Goal: Transaction & Acquisition: Purchase product/service

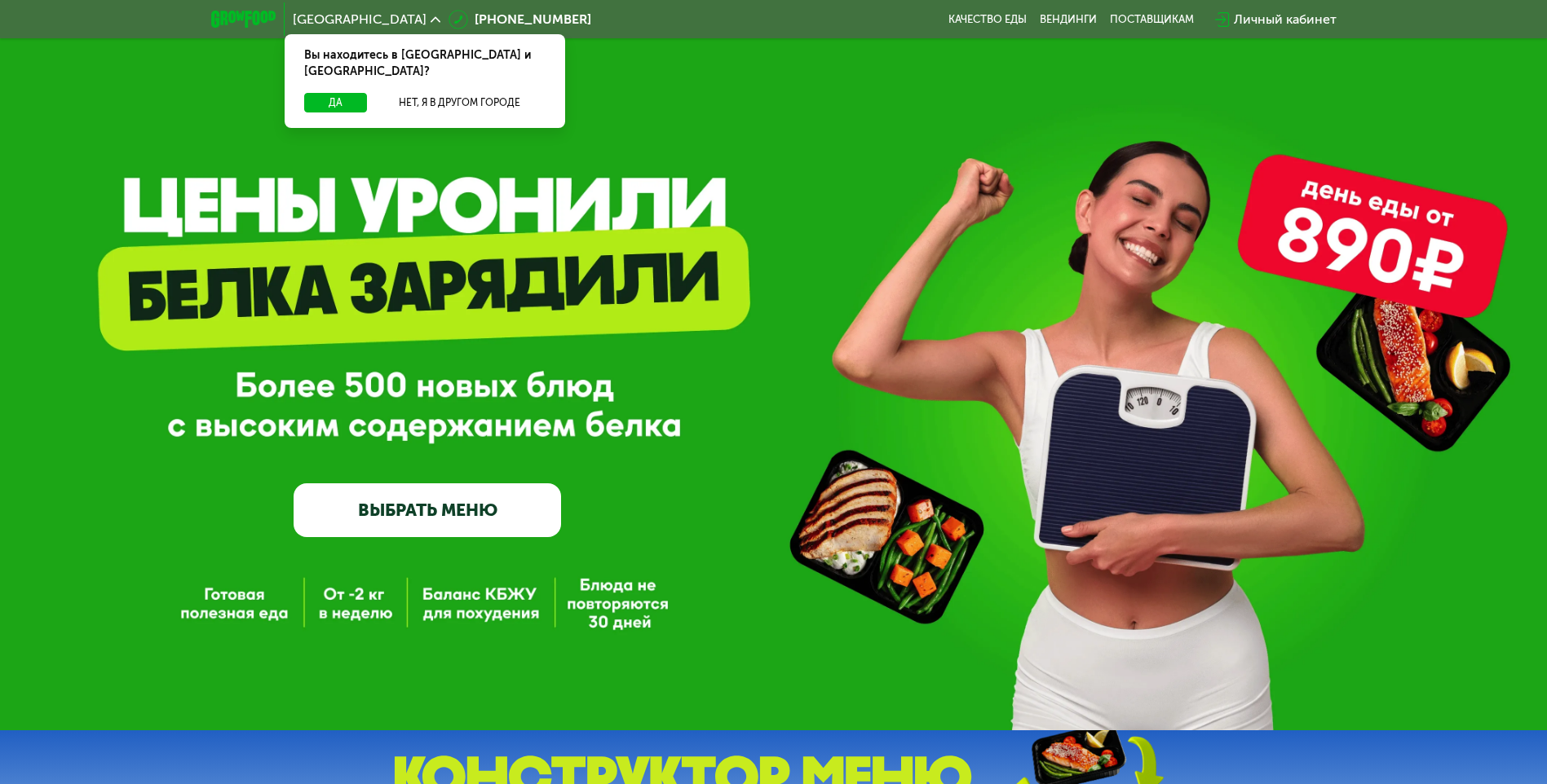
click at [473, 507] on link "ВЫБРАТЬ МЕНЮ" at bounding box center [427, 510] width 267 height 54
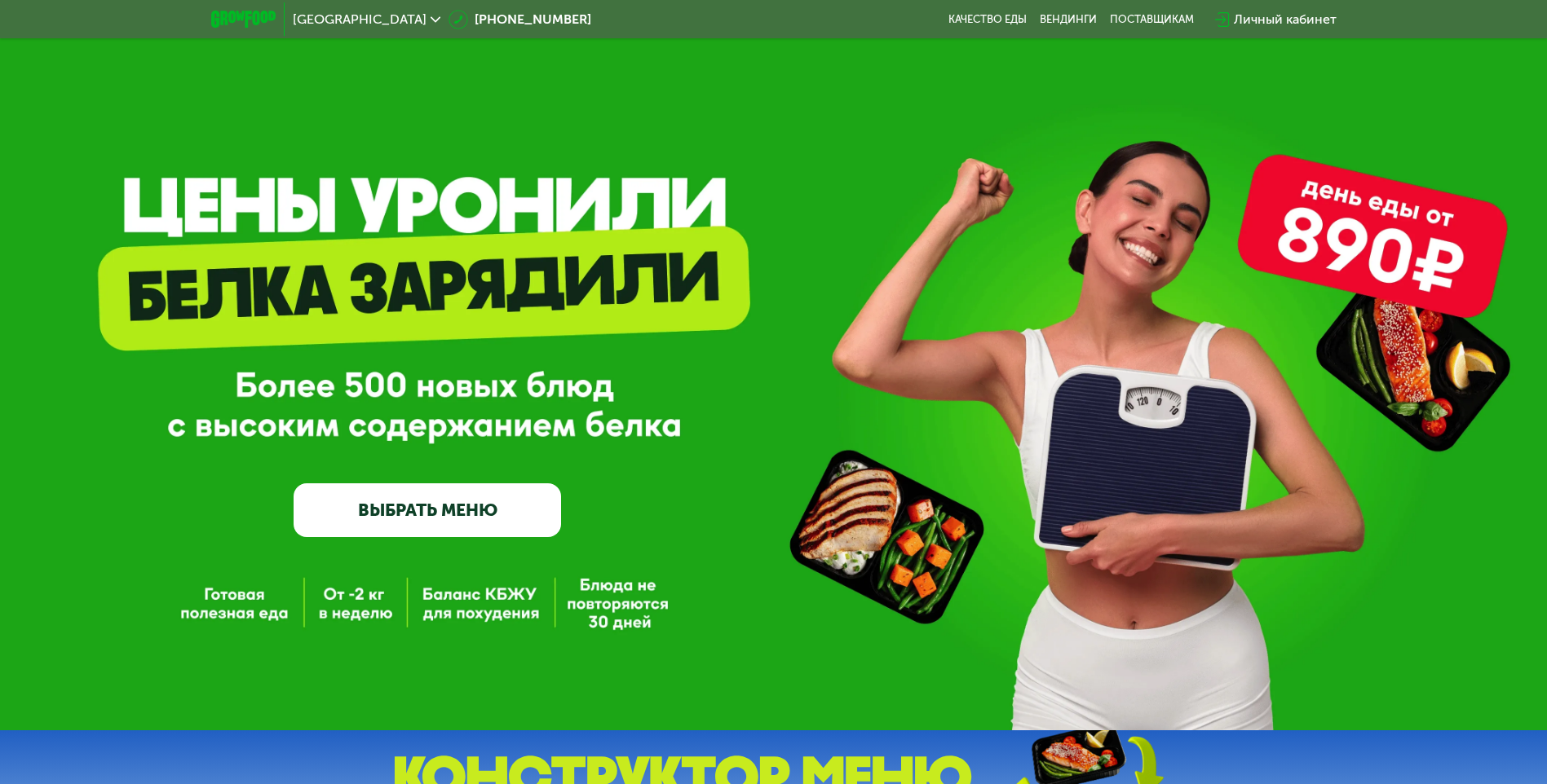
scroll to position [163, 0]
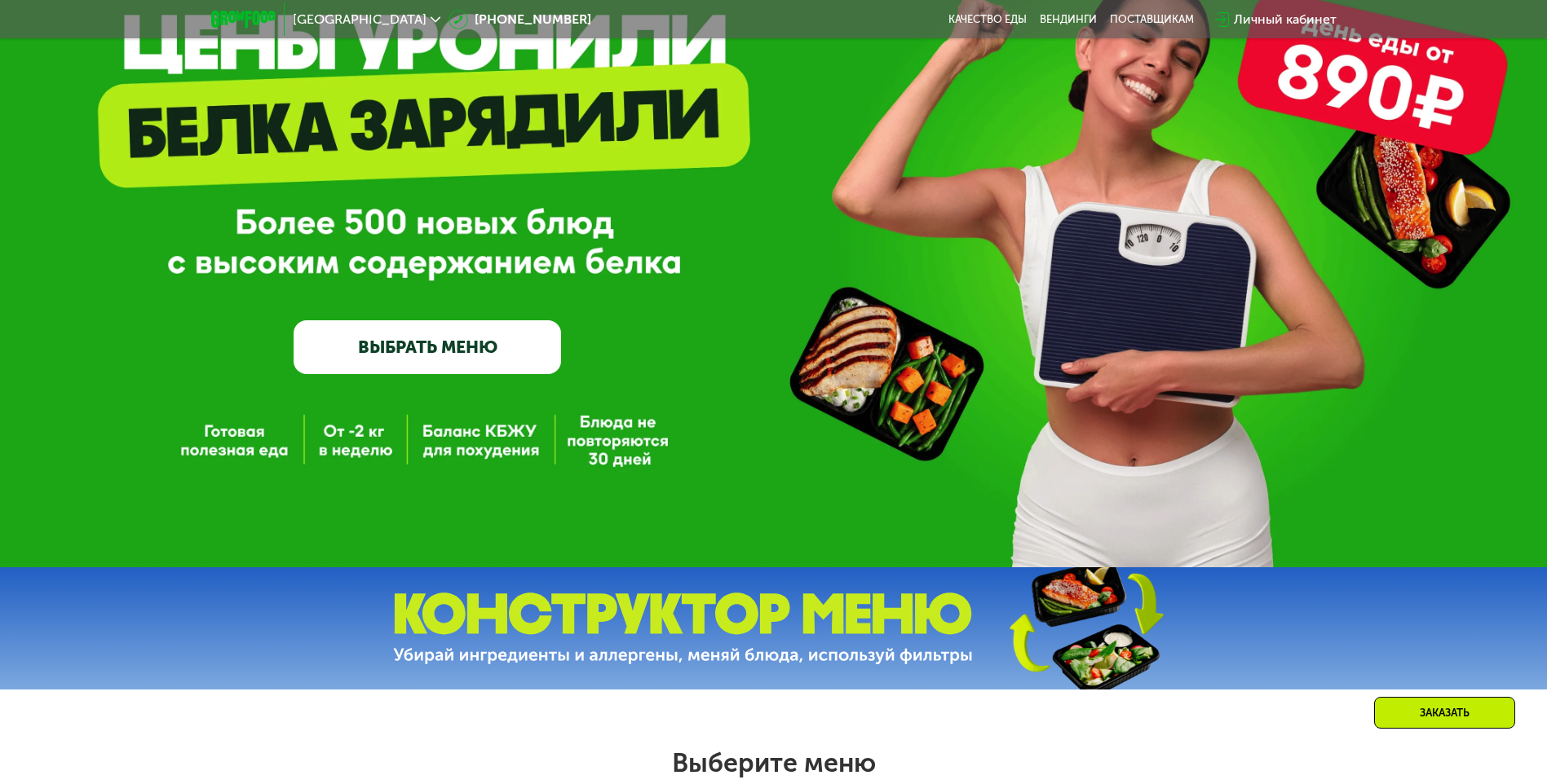
click at [500, 347] on link "ВЫБРАТЬ МЕНЮ" at bounding box center [427, 347] width 267 height 54
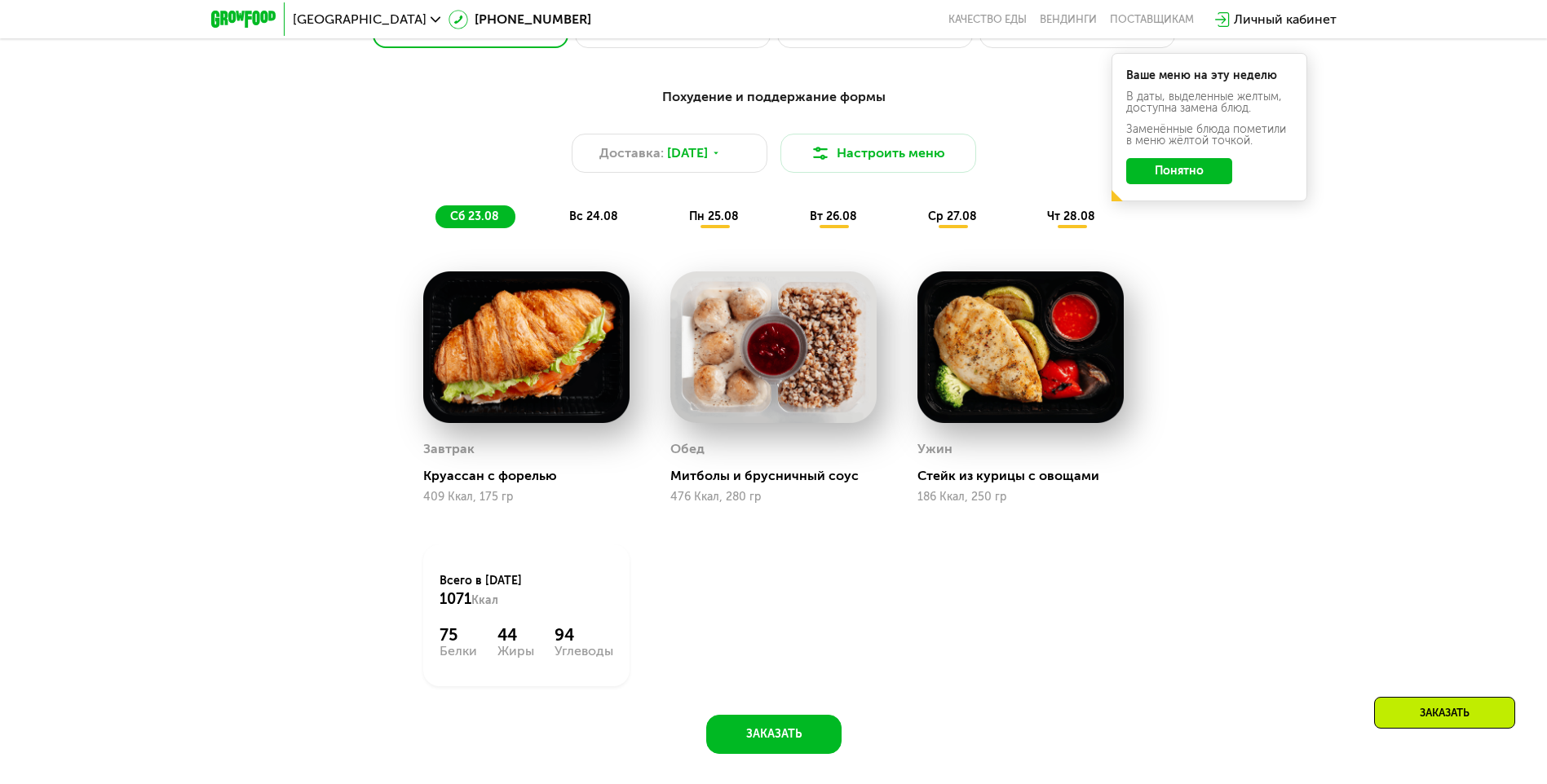
scroll to position [959, 0]
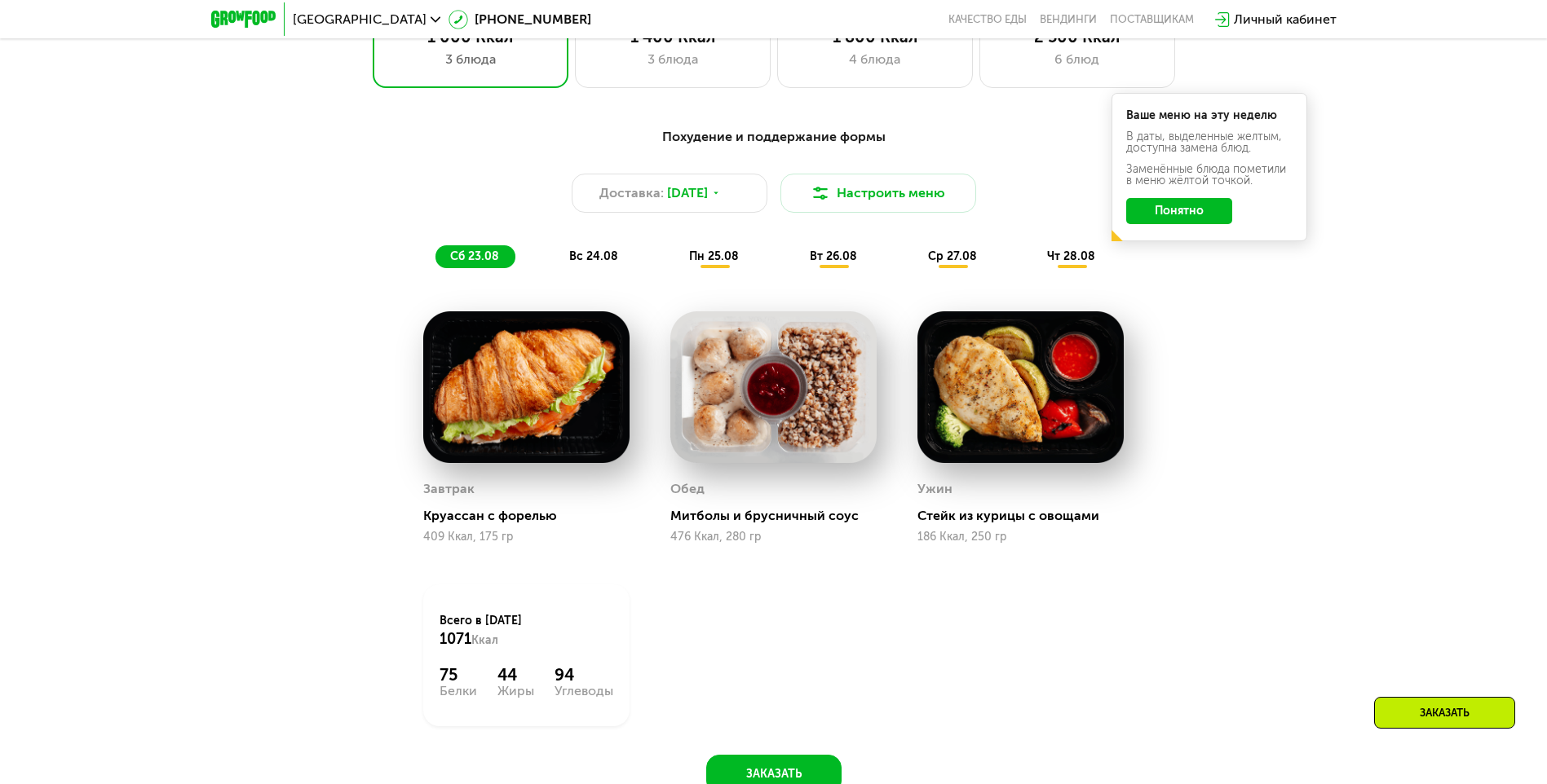
drag, startPoint x: 448, startPoint y: 268, endPoint x: 462, endPoint y: 269, distance: 14.0
click at [452, 268] on div "сб 23.08" at bounding box center [475, 257] width 80 height 23
click at [708, 197] on span "[DATE]" at bounding box center [687, 194] width 41 height 19
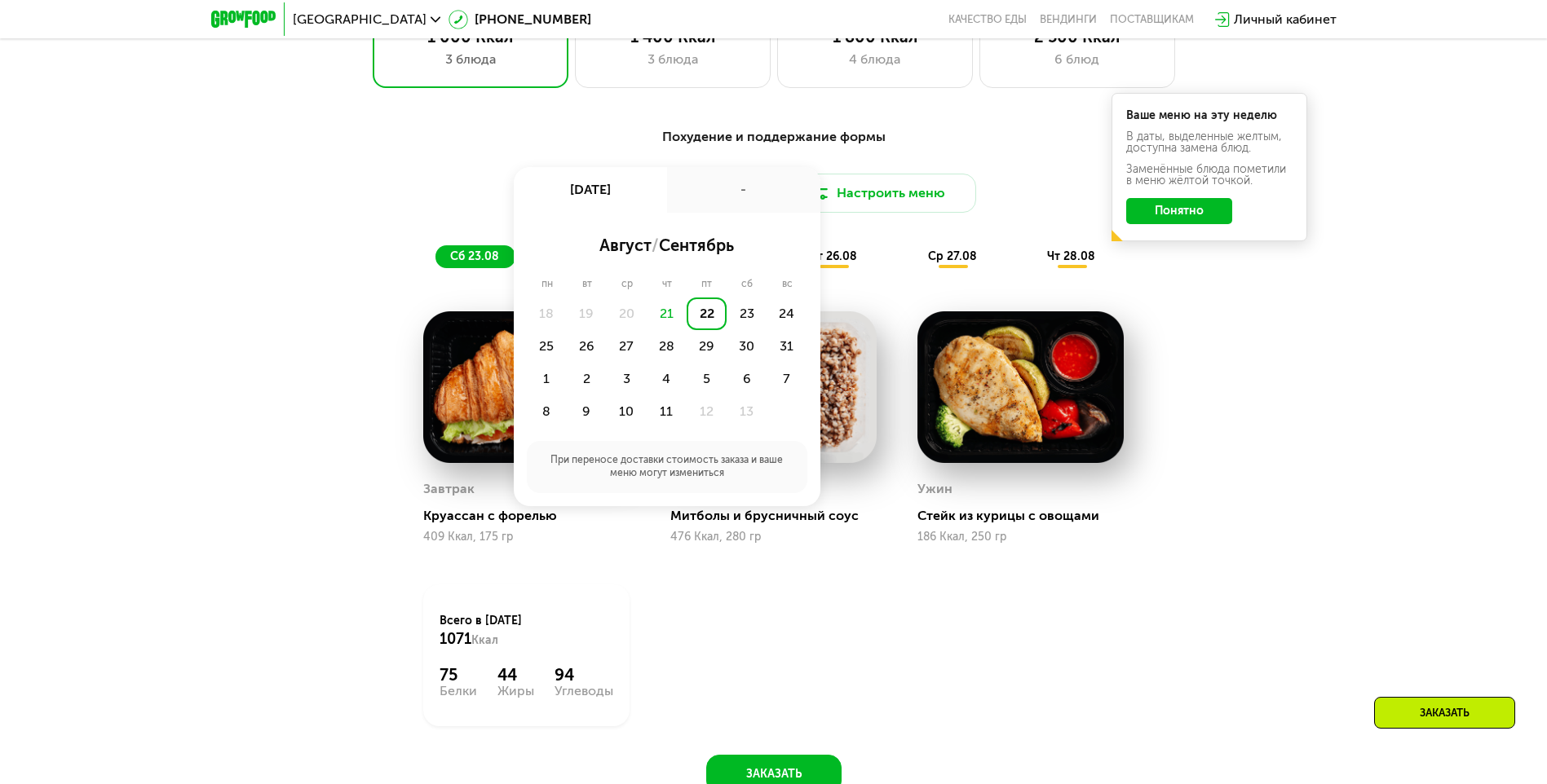
click at [489, 189] on div "Доставка: [DATE] авг, пт - август / сентябрь пн вт ср чт пт сб вс 18 19 20 21 2…" at bounding box center [774, 193] width 965 height 39
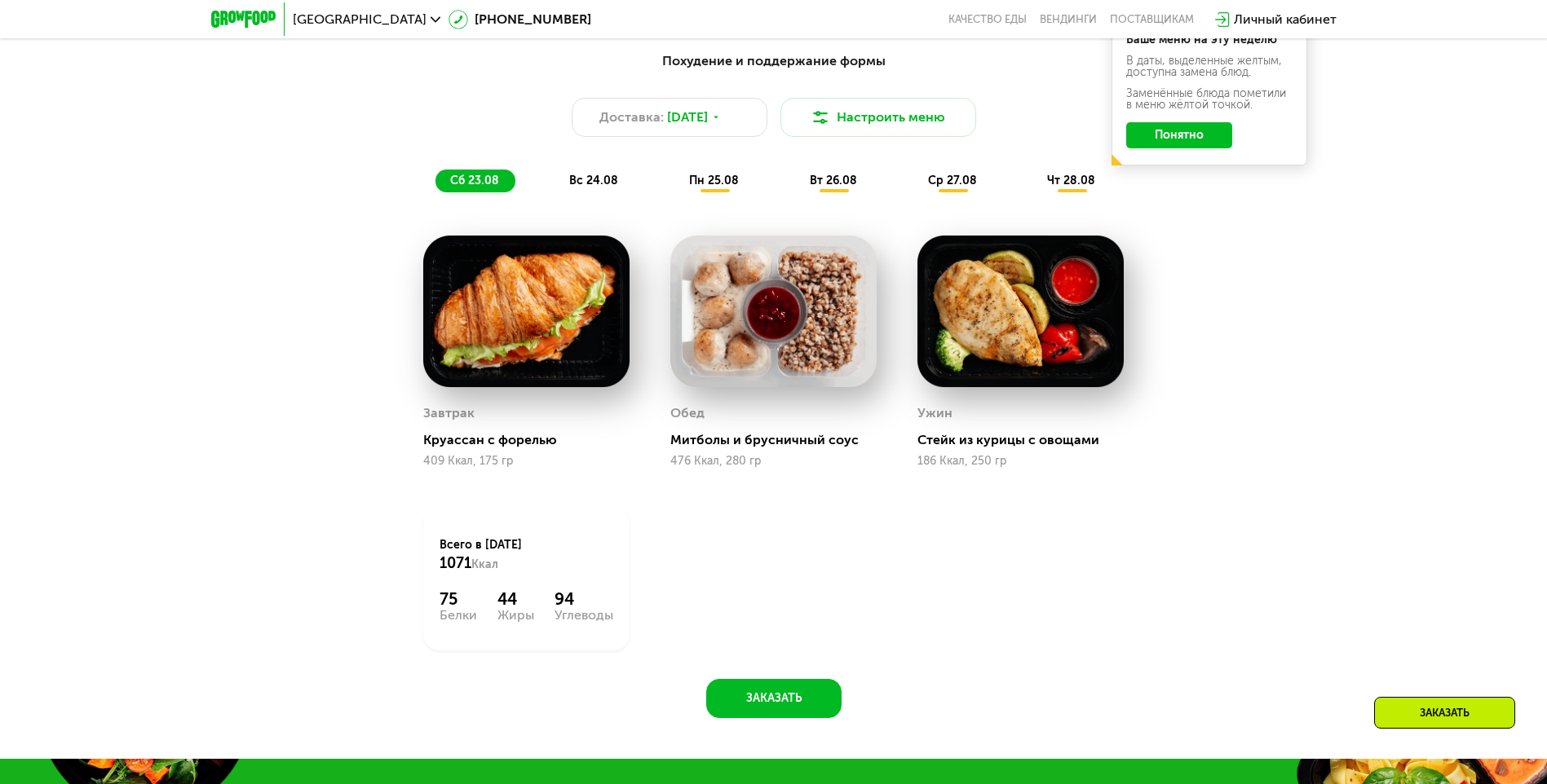
scroll to position [1040, 0]
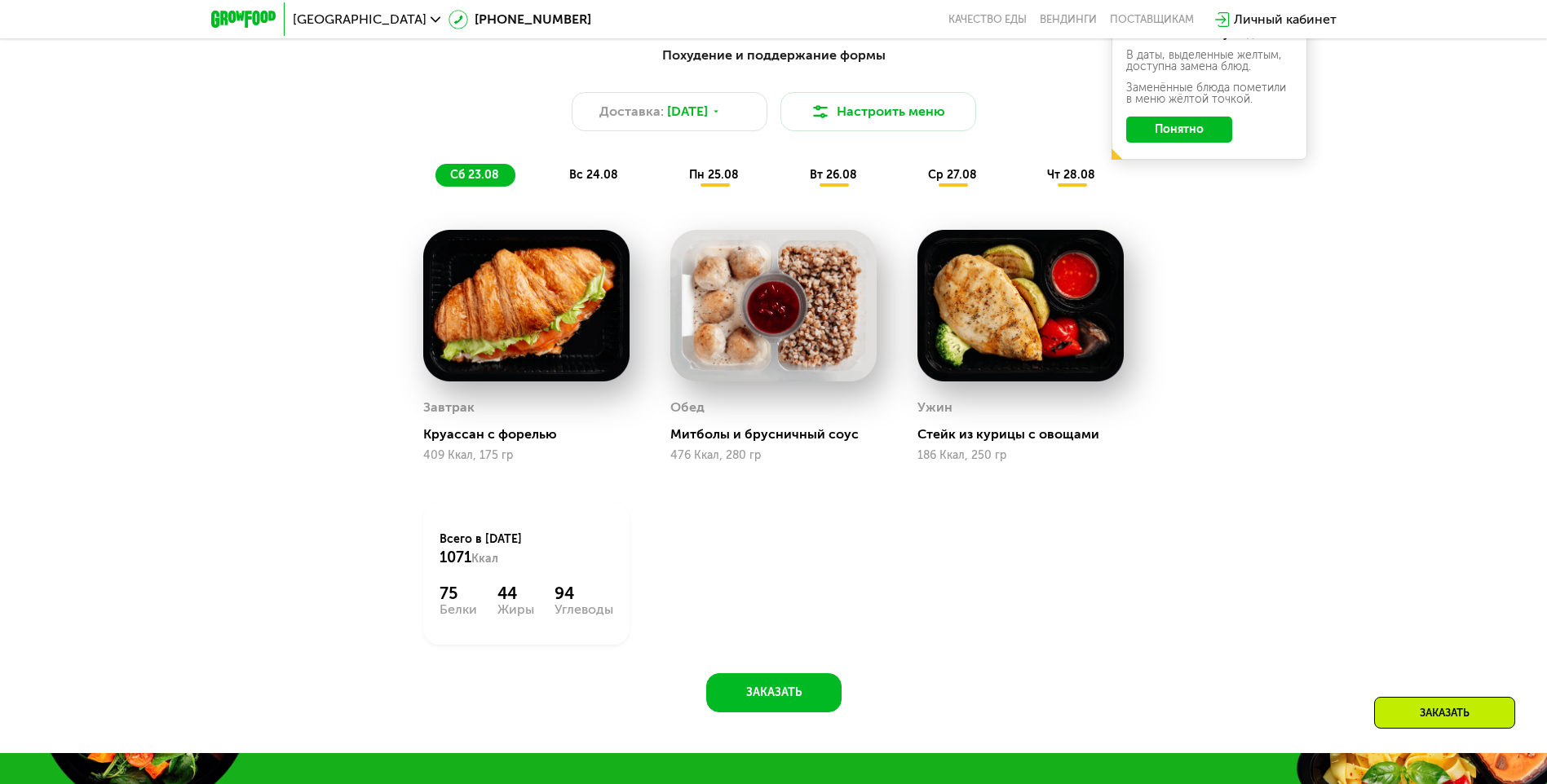
click at [579, 178] on span "вс 24.08" at bounding box center [593, 175] width 49 height 14
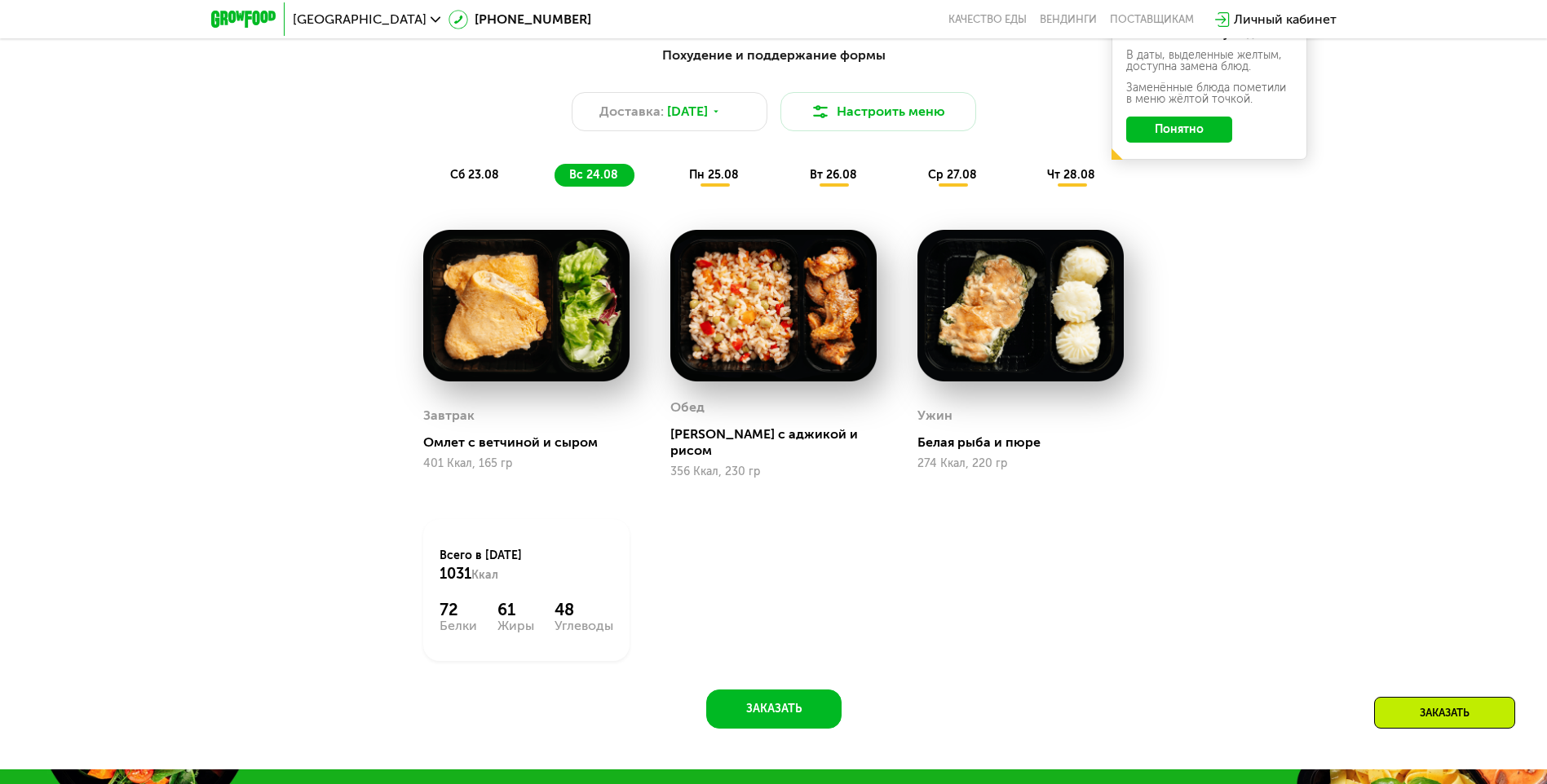
click at [555, 187] on div "сб 23.08" at bounding box center [594, 175] width 80 height 23
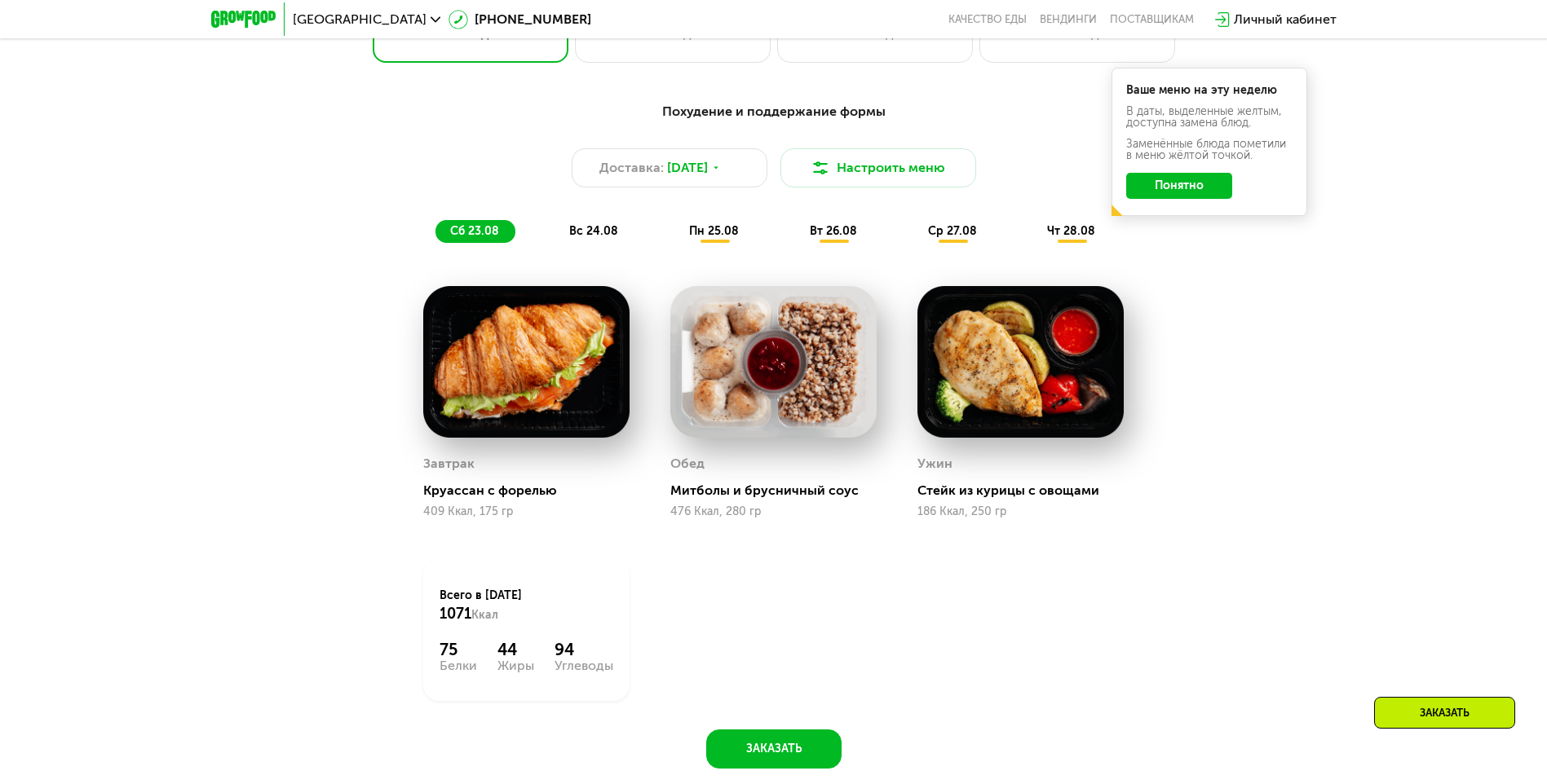
scroll to position [959, 0]
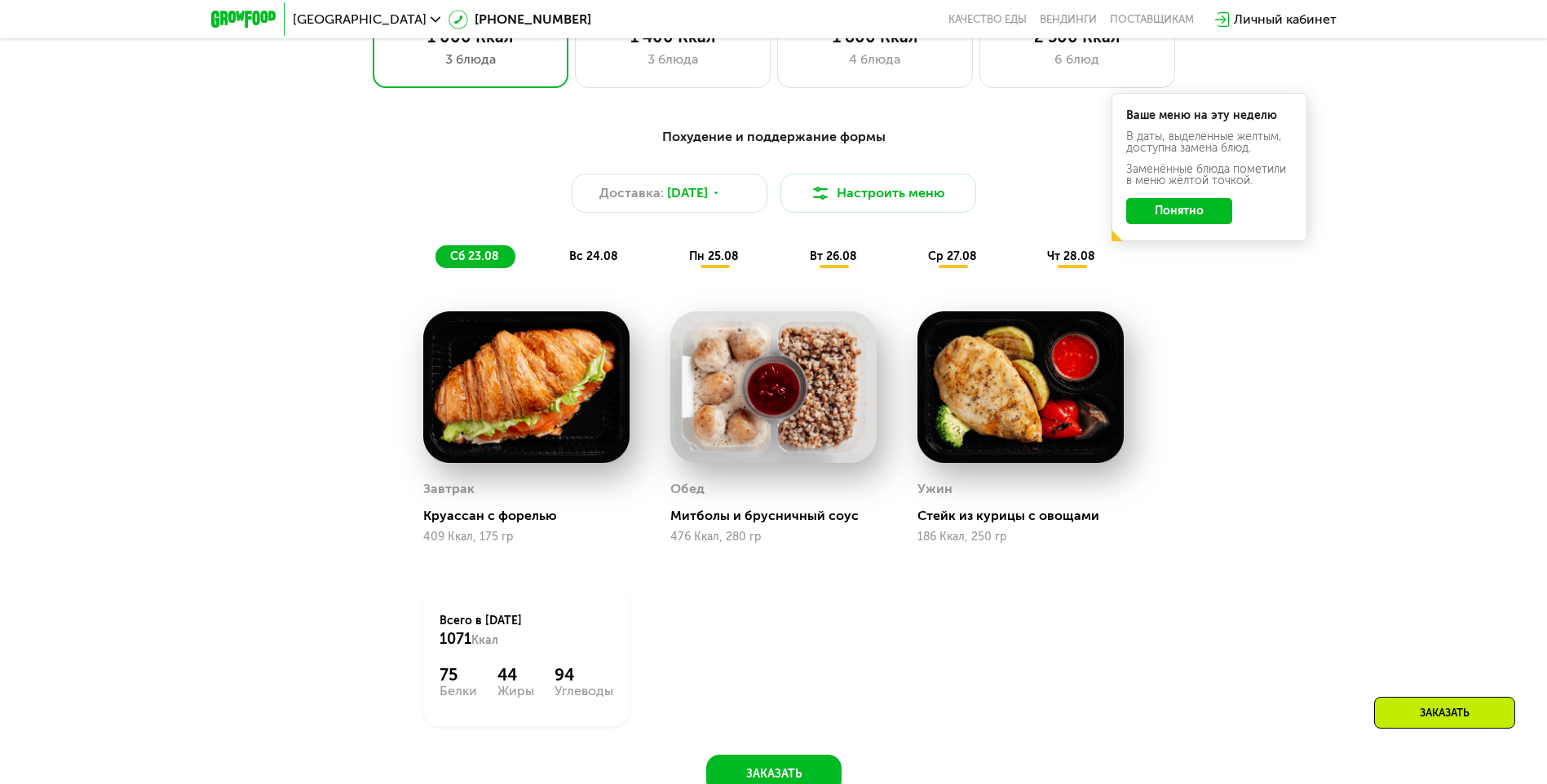
click at [701, 256] on span "пн 25.08" at bounding box center [713, 256] width 49 height 14
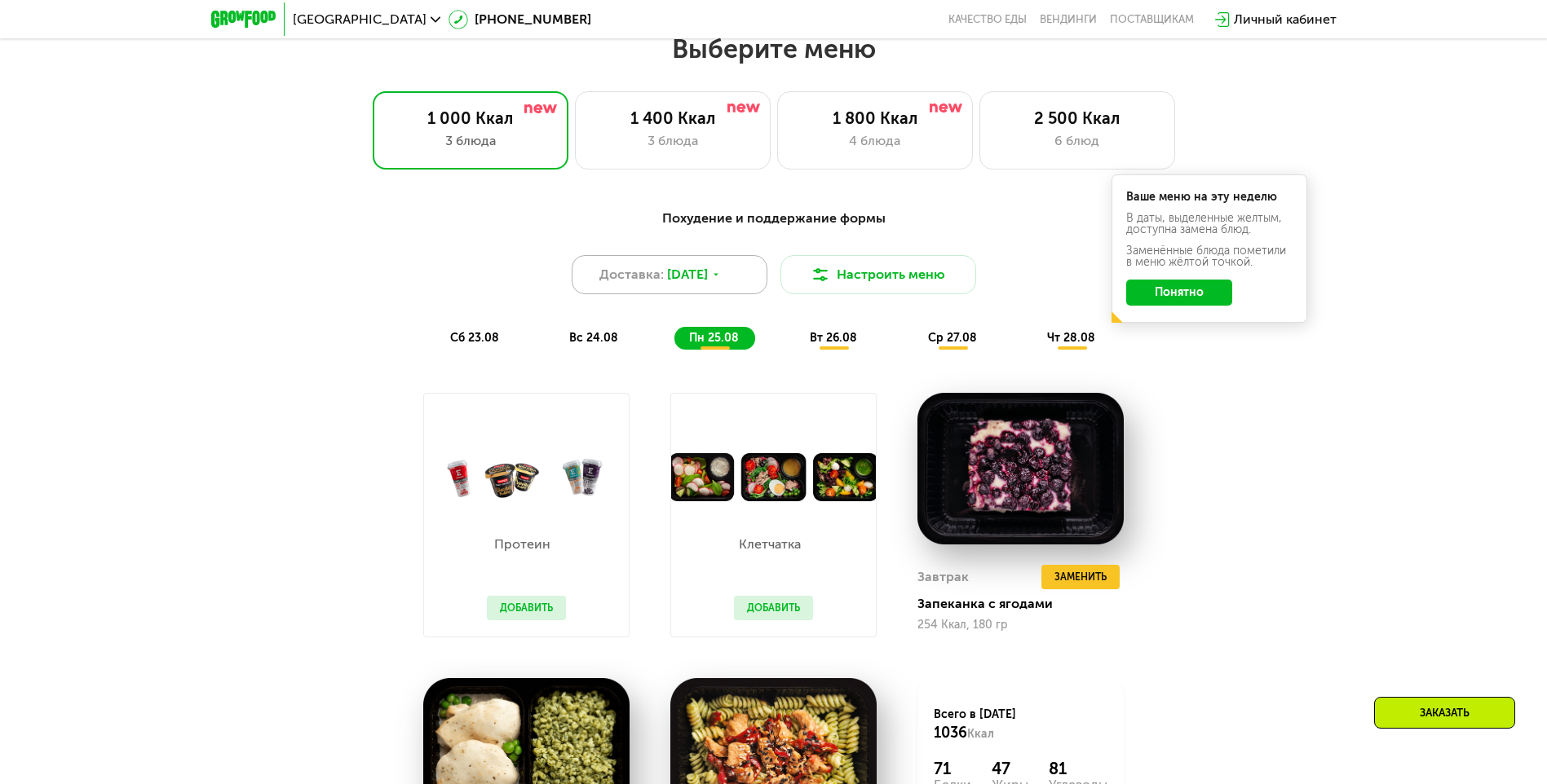
scroll to position [796, 0]
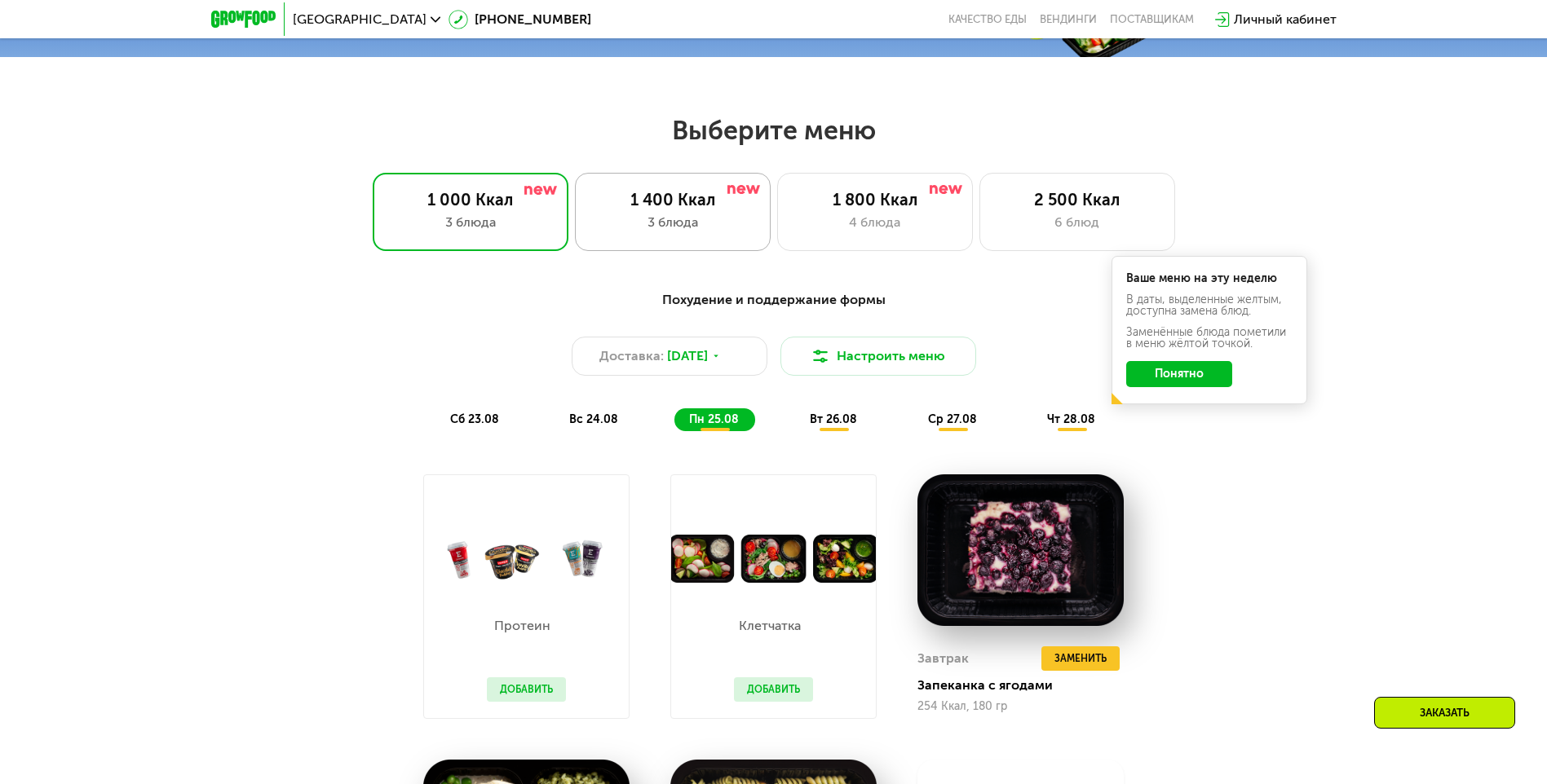
click at [678, 226] on div "3 блюда" at bounding box center [673, 223] width 162 height 19
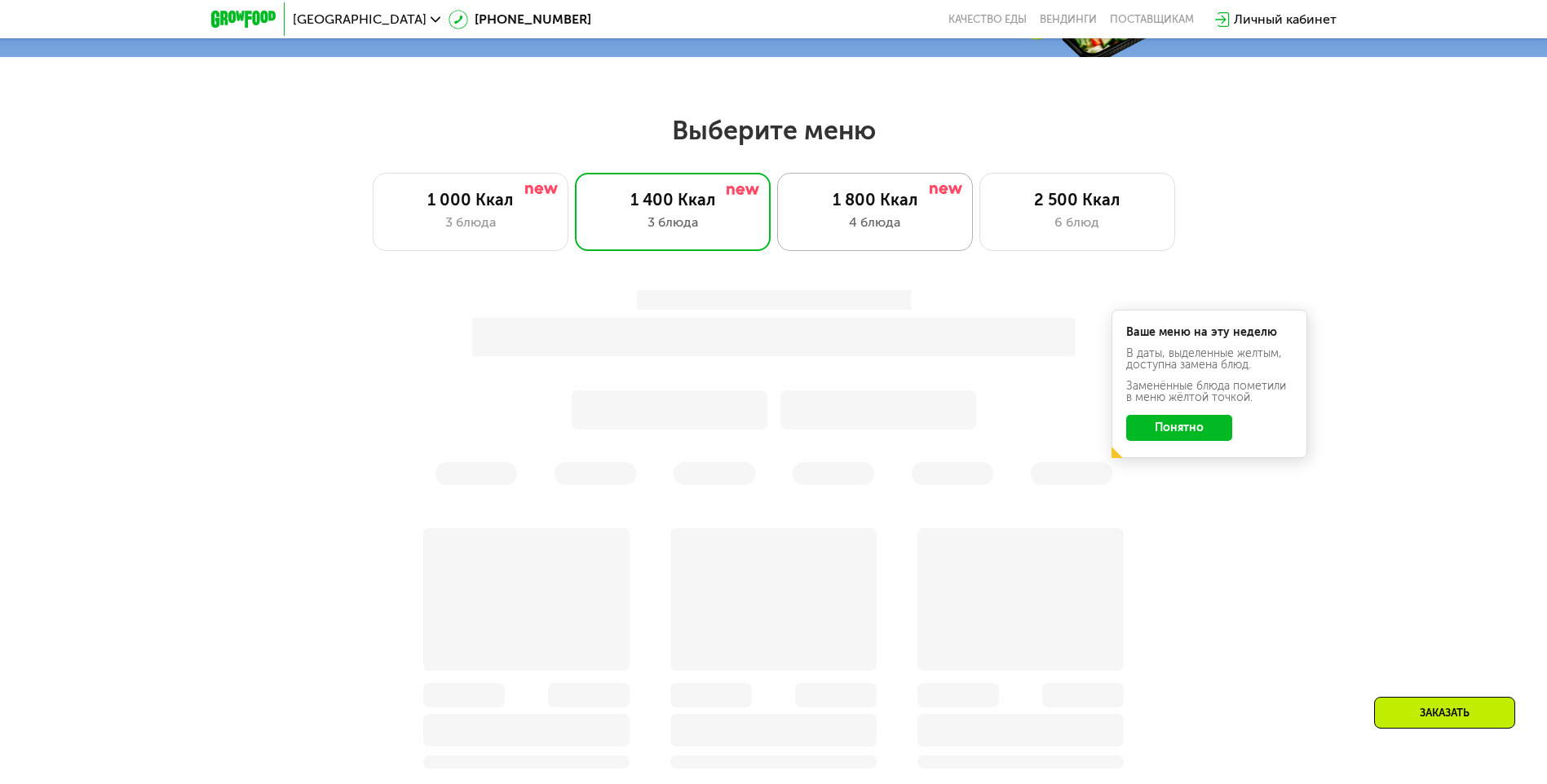
click at [886, 226] on div "4 блюда" at bounding box center [874, 223] width 162 height 19
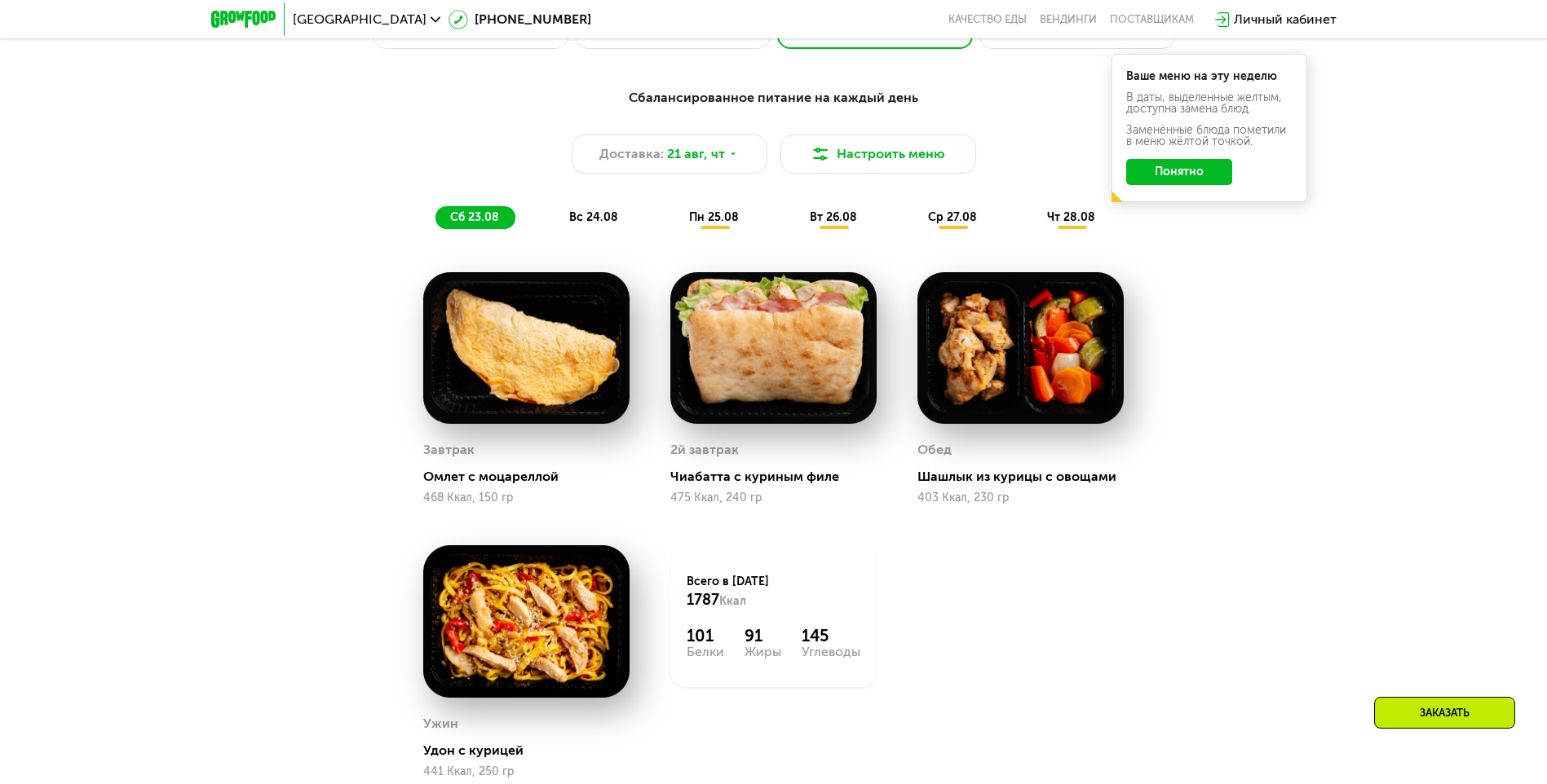
scroll to position [1040, 0]
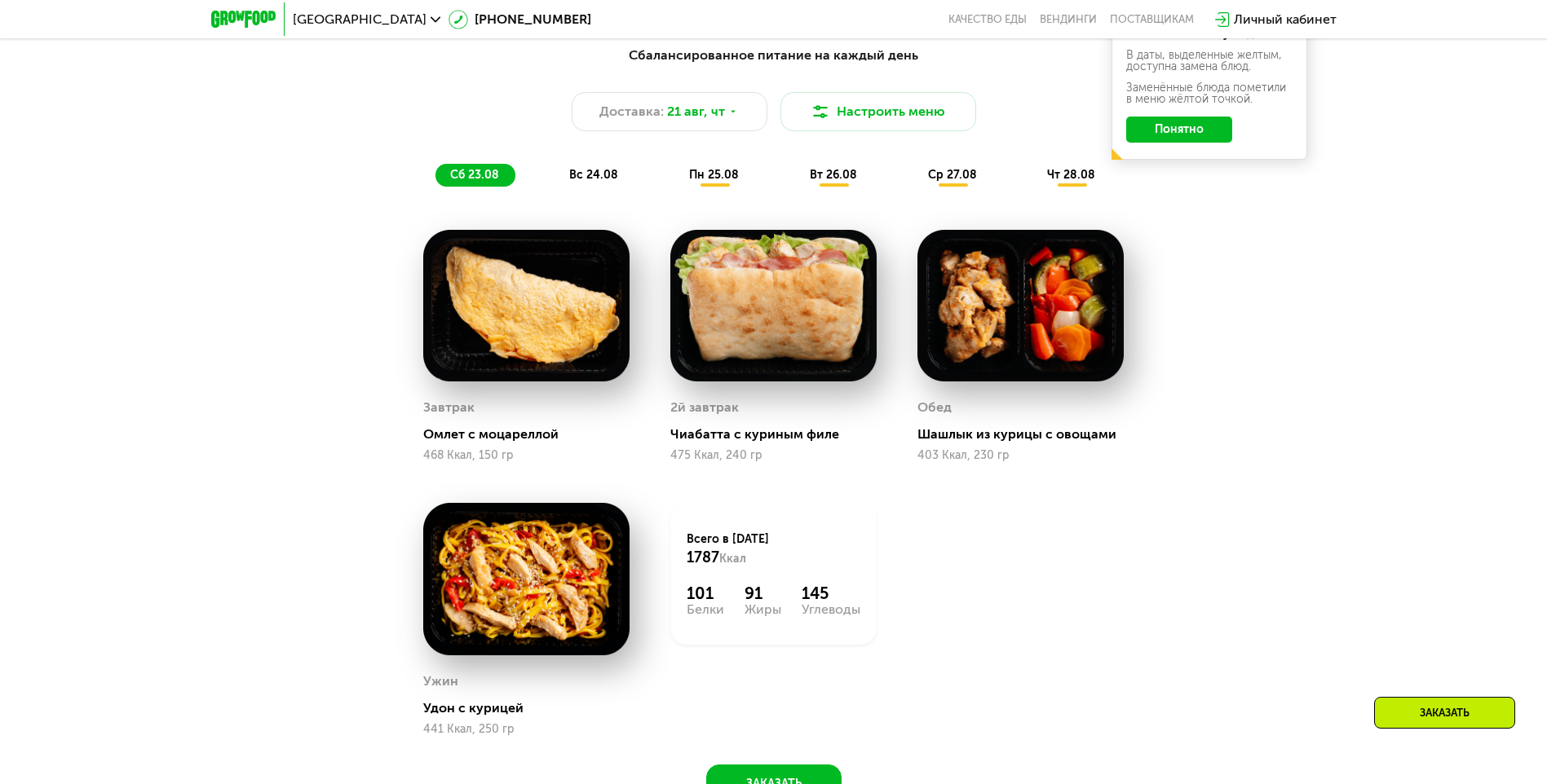
click at [597, 182] on span "вс 24.08" at bounding box center [593, 175] width 49 height 14
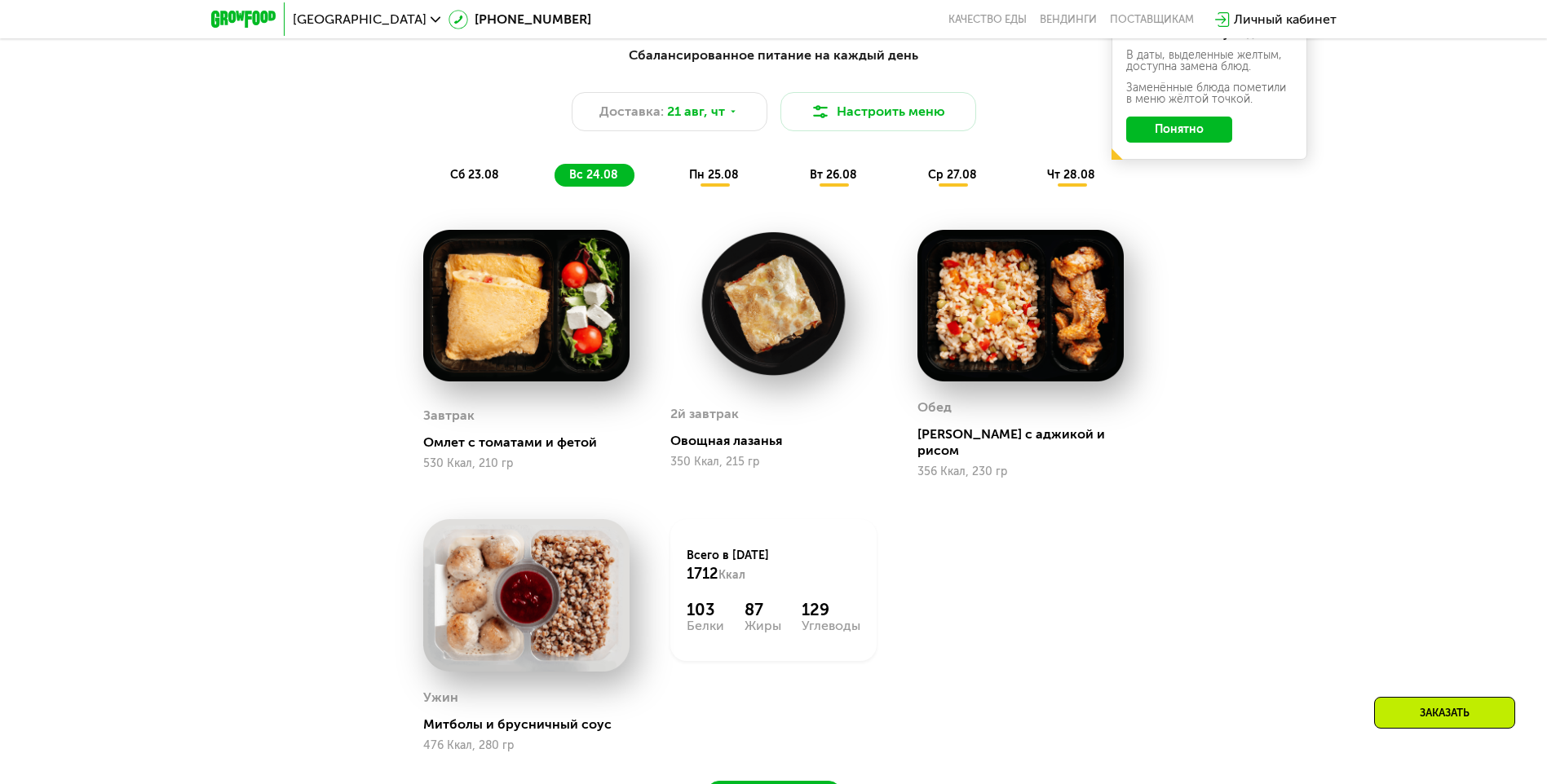
click at [795, 187] on div "пн 25.08" at bounding box center [834, 175] width 78 height 23
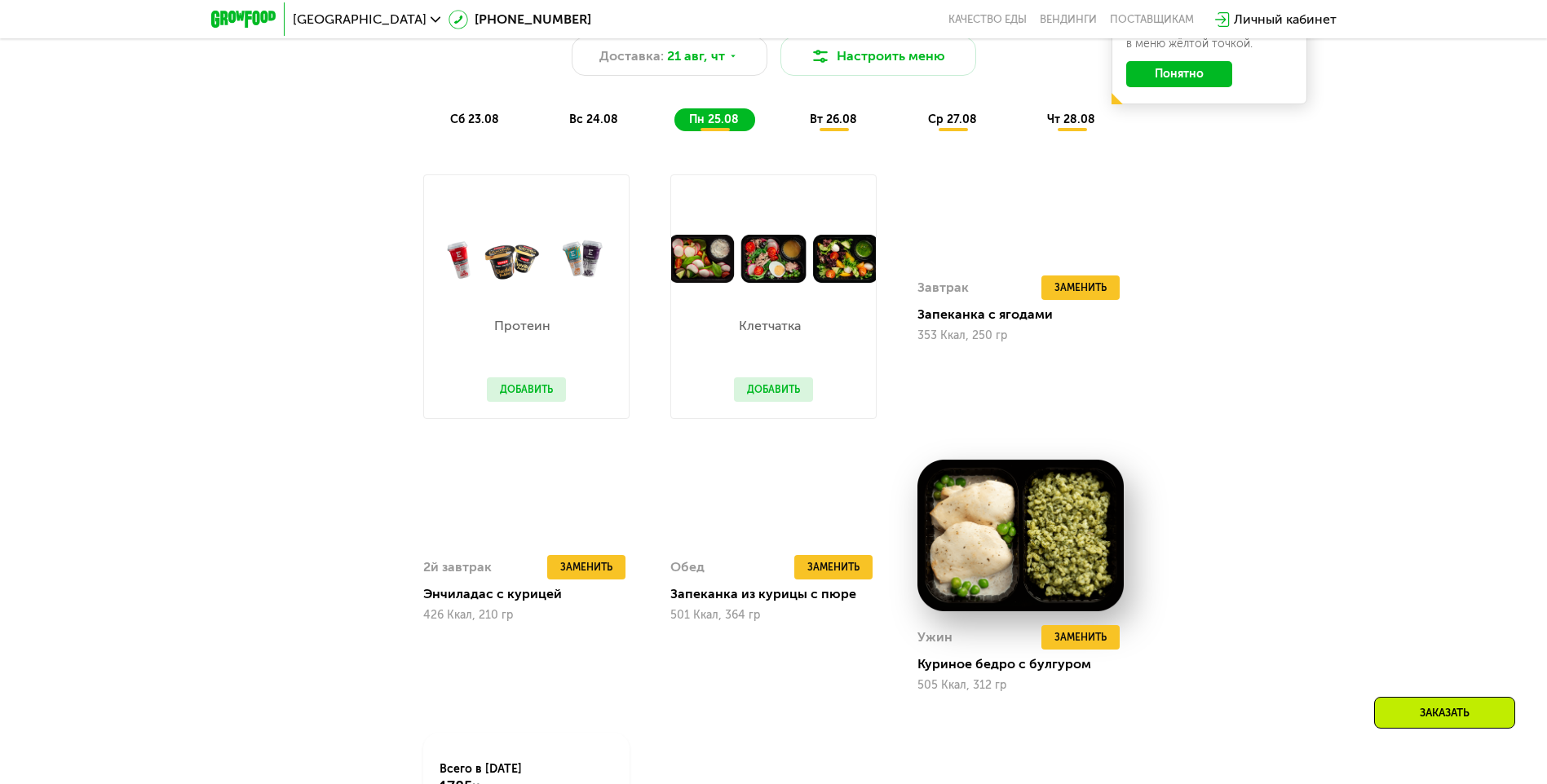
scroll to position [1122, 0]
